Goal: Use online tool/utility

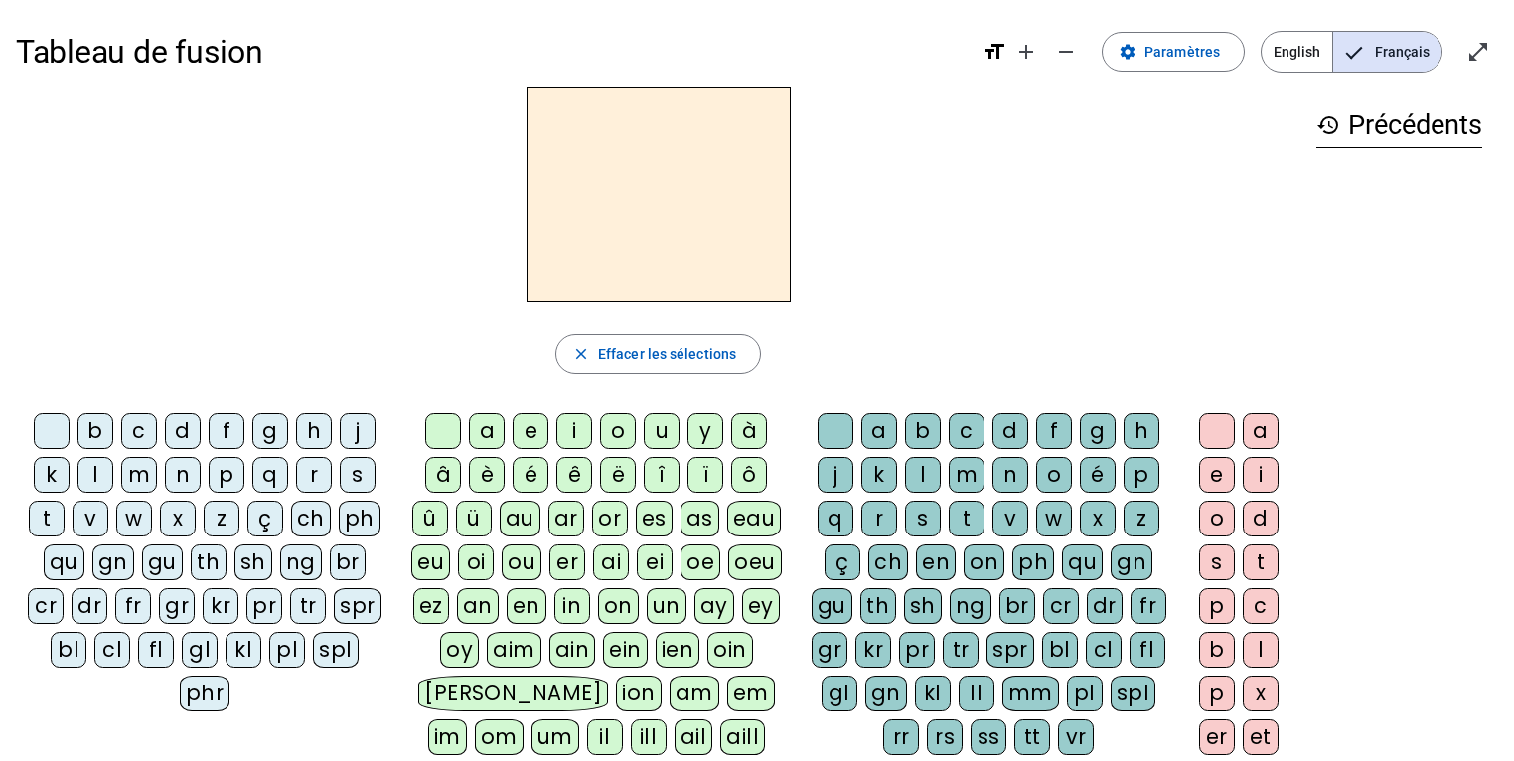
click at [140, 469] on div "m" at bounding box center [139, 475] width 36 height 36
click at [484, 415] on div "a" at bounding box center [487, 431] width 36 height 36
click at [925, 470] on div "l" at bounding box center [923, 475] width 36 height 36
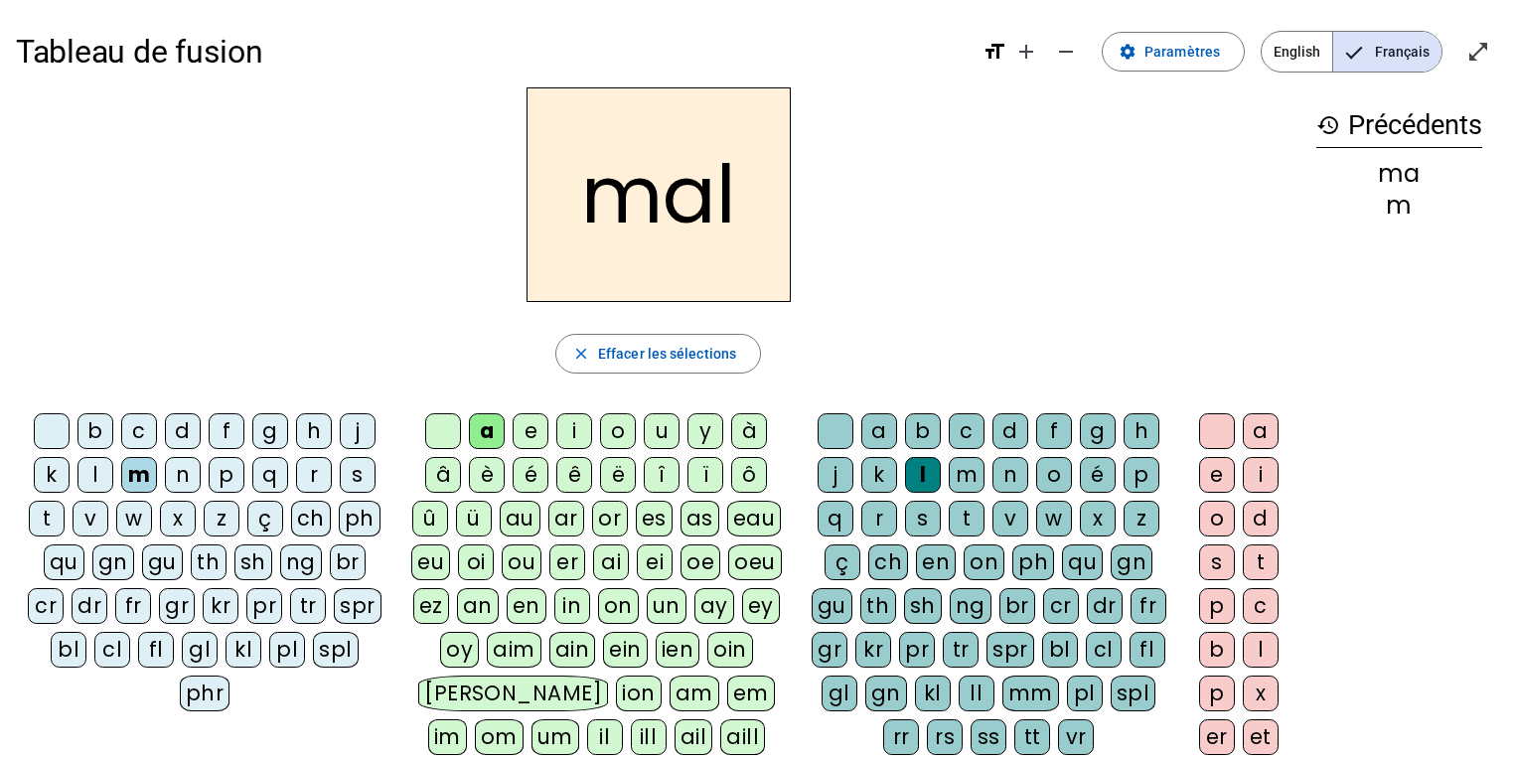
click at [568, 429] on div "i" at bounding box center [575, 431] width 36 height 36
click at [343, 473] on div "s" at bounding box center [358, 475] width 36 height 36
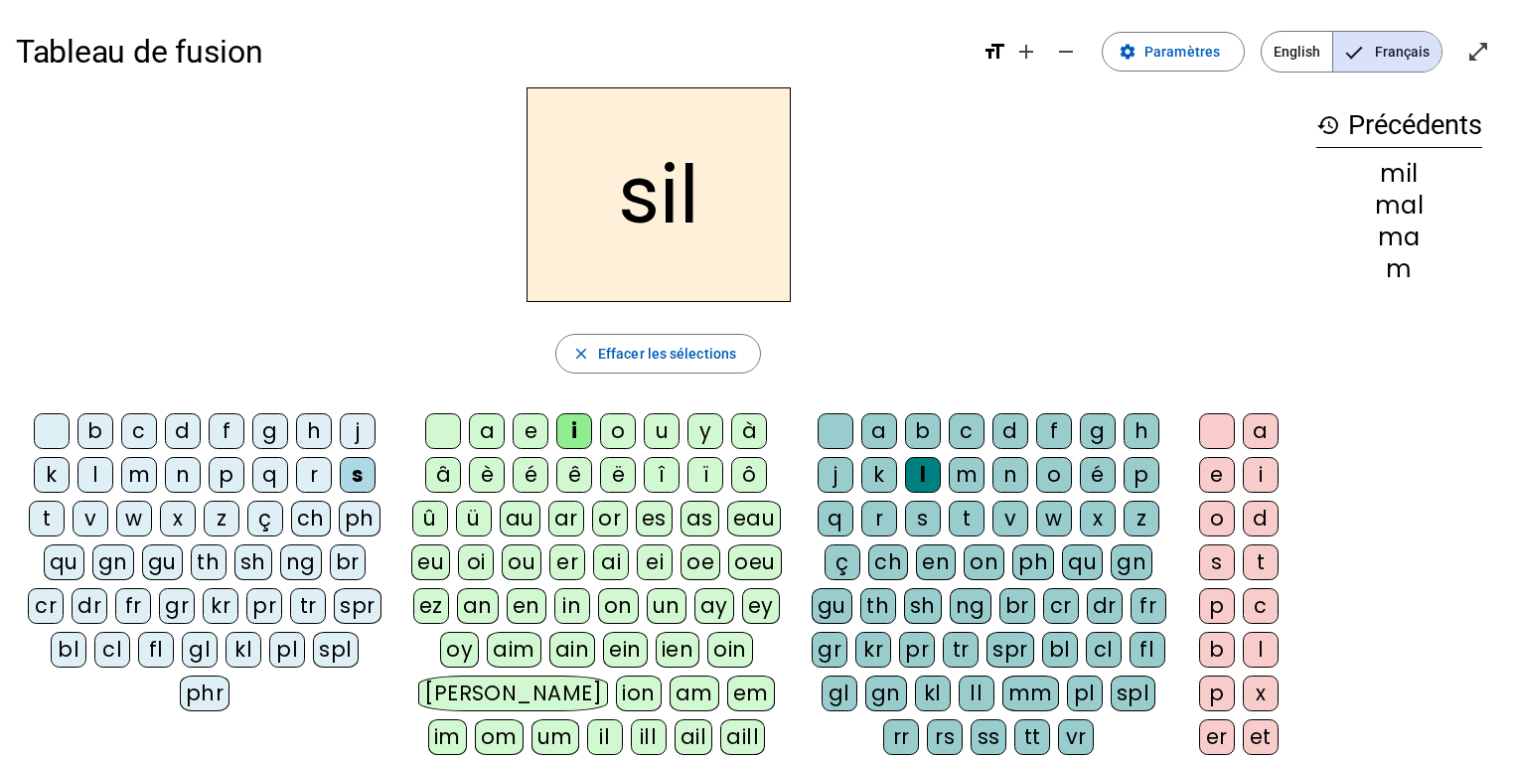
click at [849, 434] on div at bounding box center [836, 431] width 36 height 36
click at [487, 434] on div "a" at bounding box center [487, 431] width 36 height 36
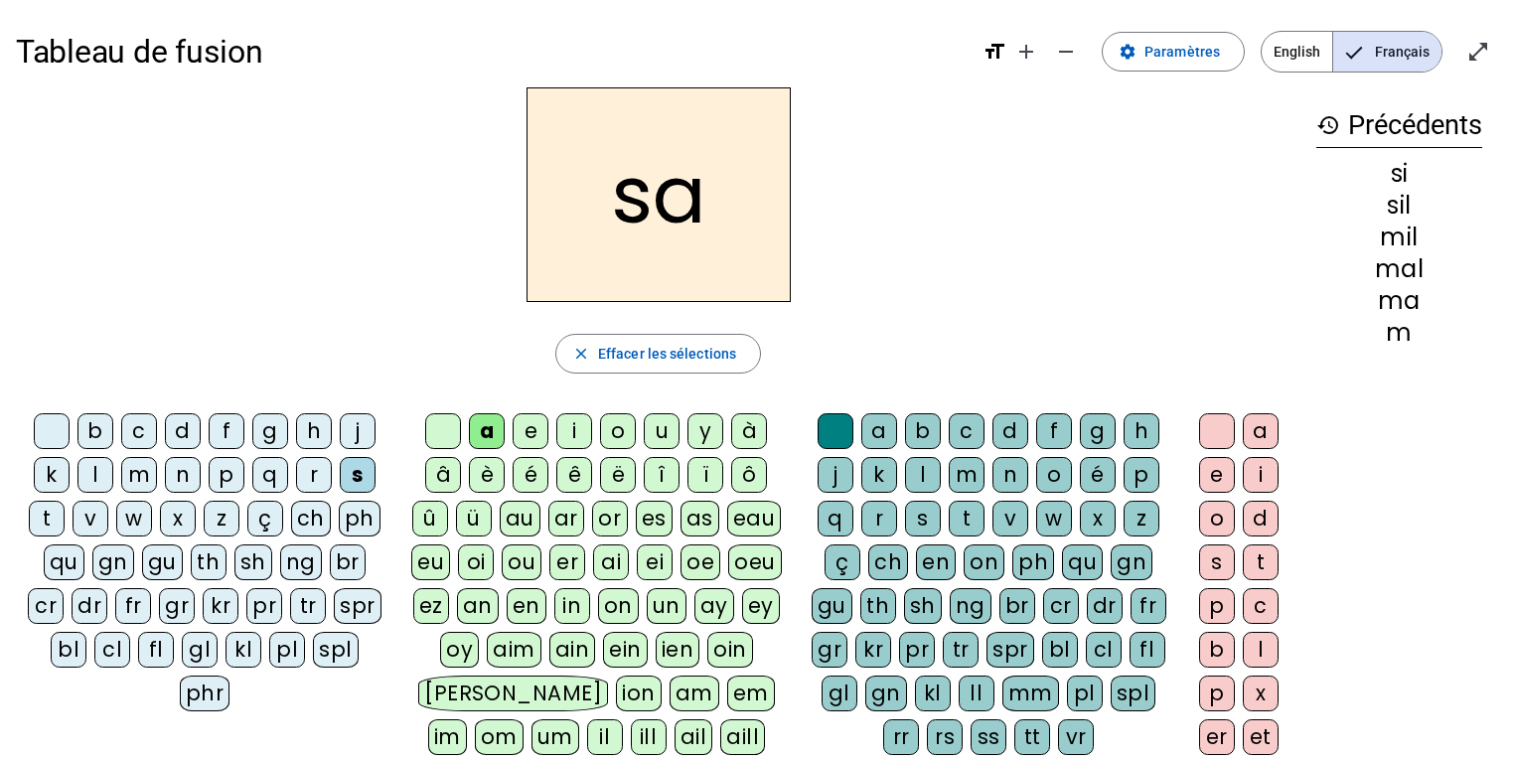
click at [655, 422] on div "u" at bounding box center [662, 431] width 36 height 36
click at [879, 521] on div "r" at bounding box center [880, 519] width 36 height 36
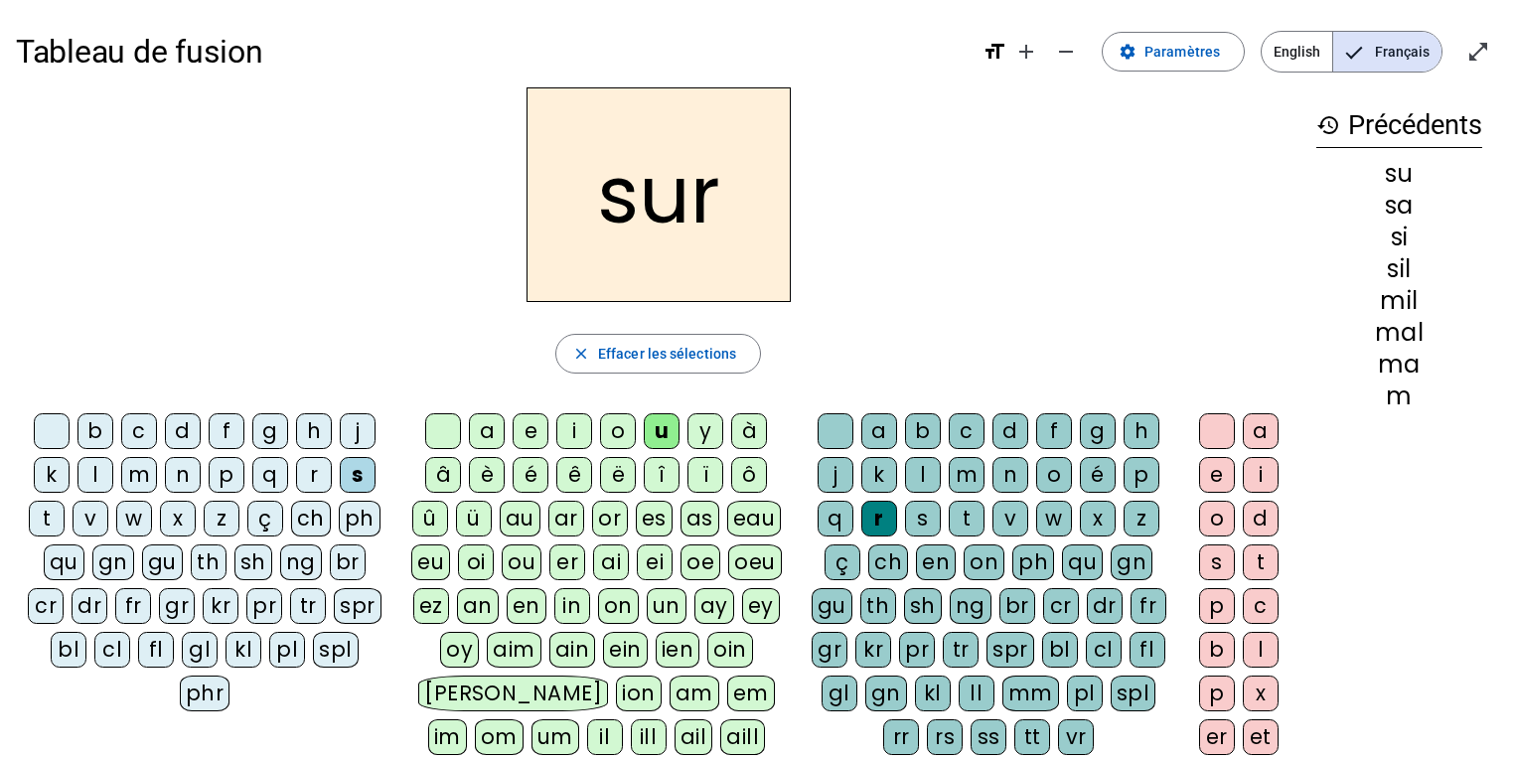
click at [150, 469] on div "m" at bounding box center [139, 475] width 36 height 36
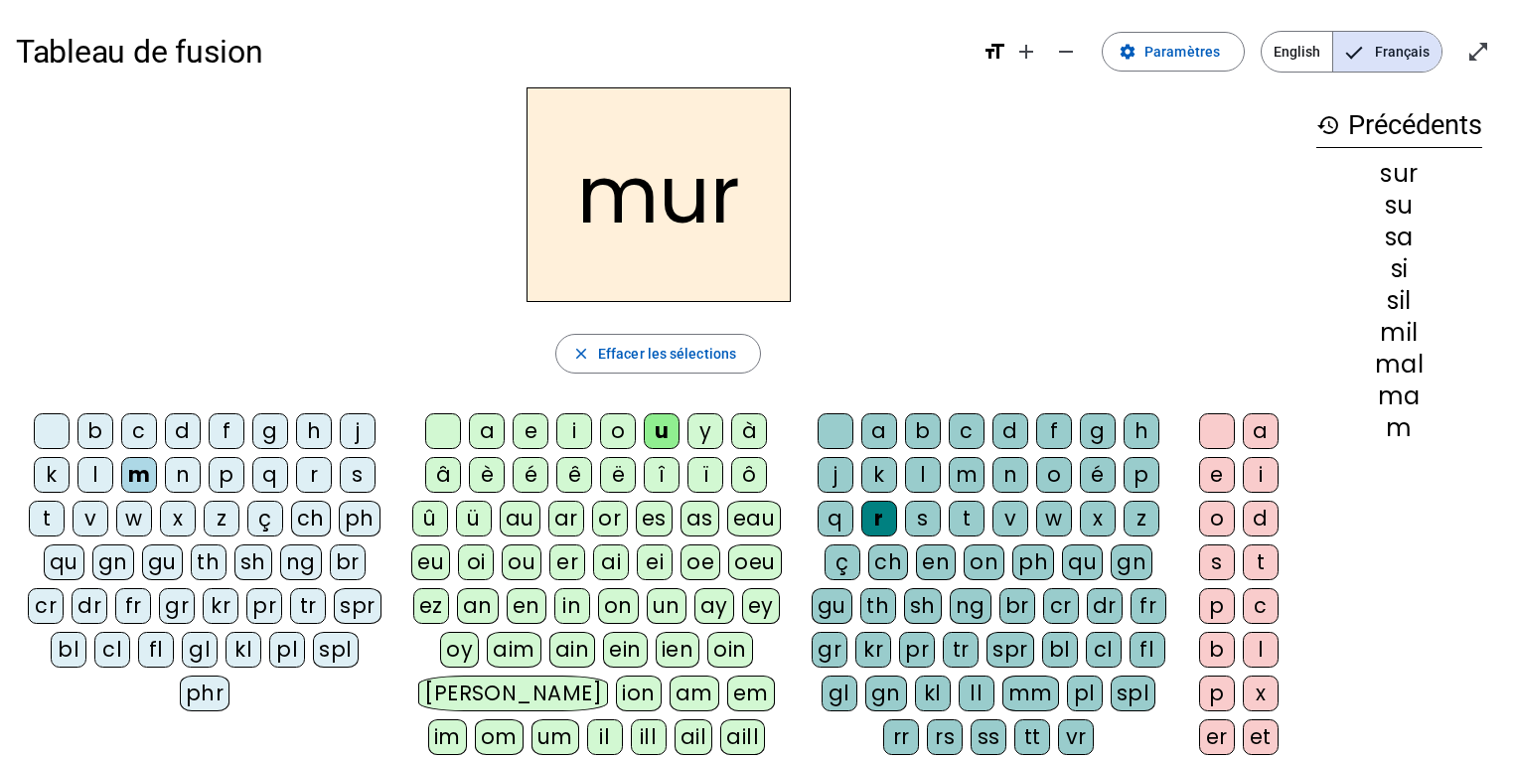
click at [180, 434] on div "d" at bounding box center [183, 431] width 36 height 36
